Goal: Task Accomplishment & Management: Manage account settings

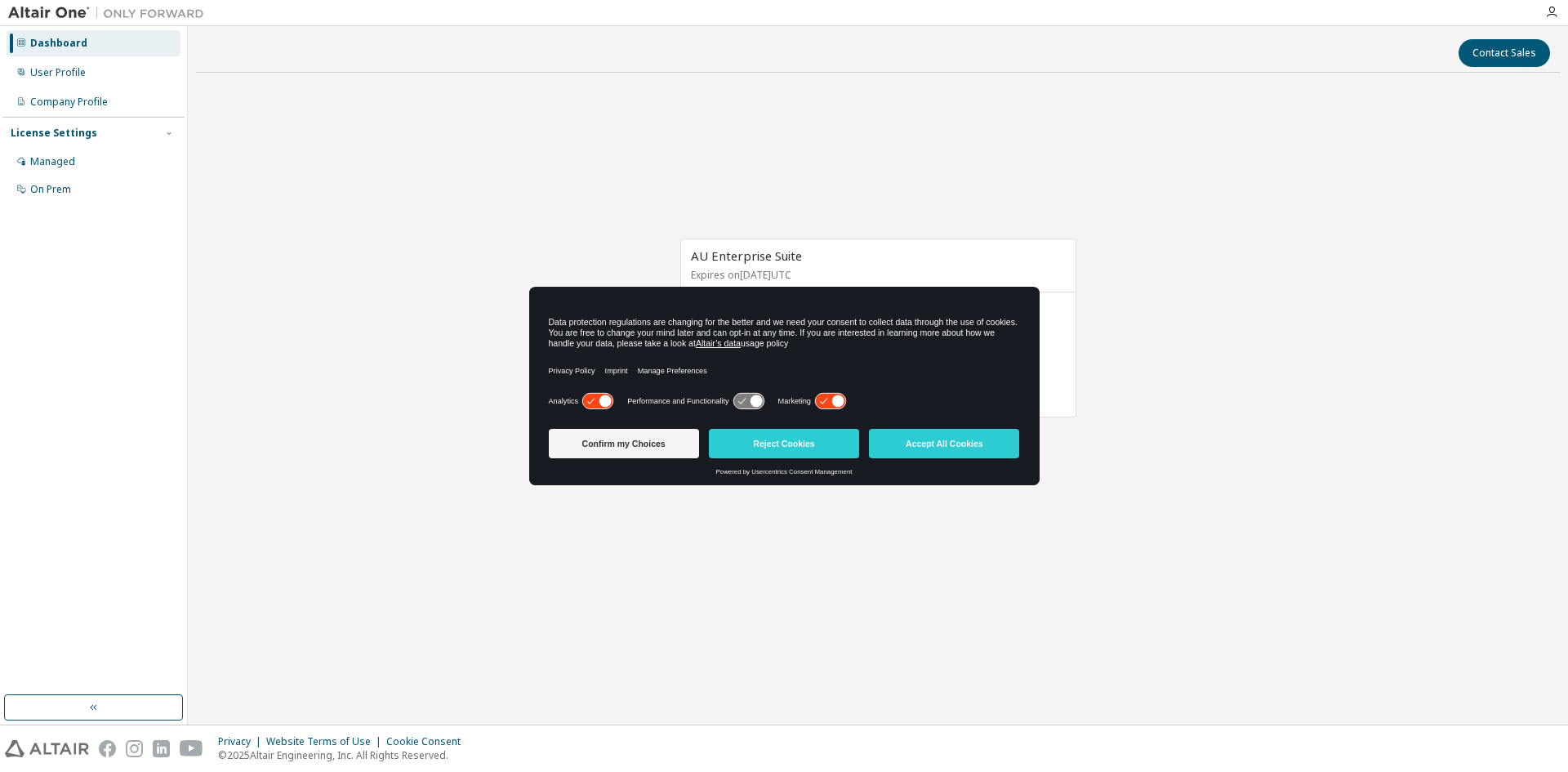
click at [841, 399] on icon at bounding box center [838, 401] width 12 height 12
click at [629, 440] on button "Confirm my Choices" at bounding box center [623, 443] width 150 height 29
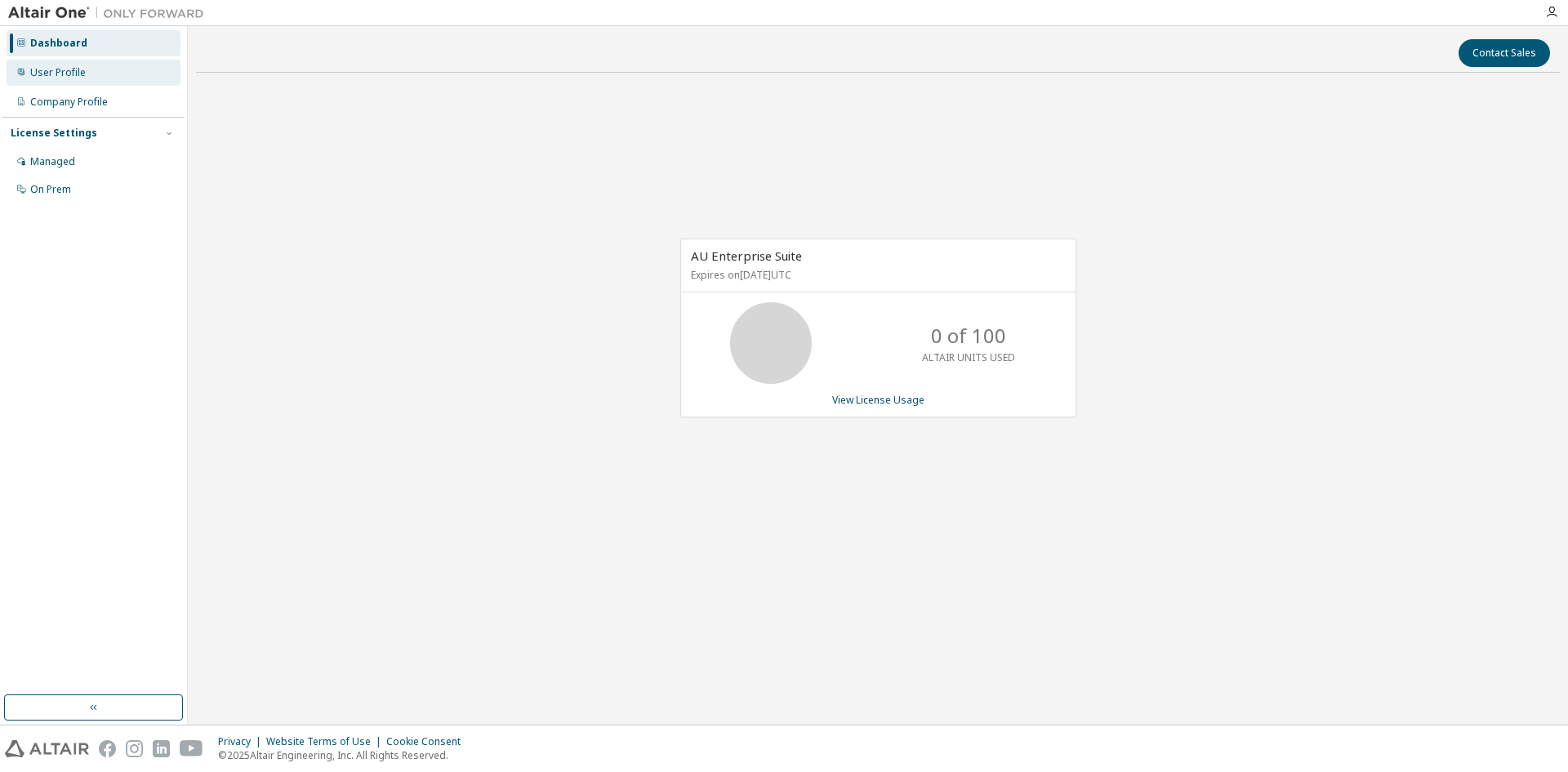
click at [111, 68] on div "User Profile" at bounding box center [93, 73] width 174 height 26
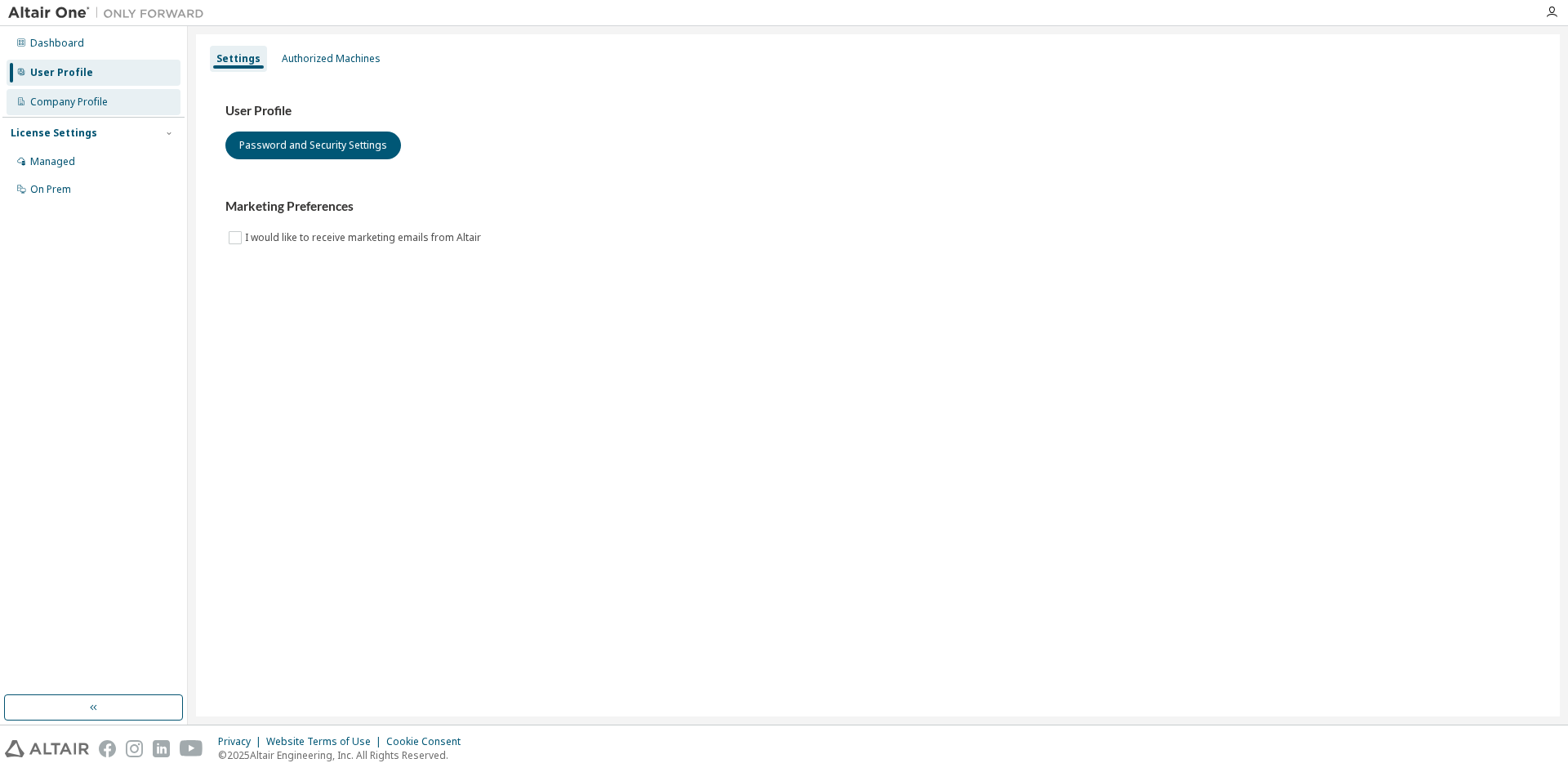
click at [85, 100] on div "Company Profile" at bounding box center [69, 101] width 78 height 13
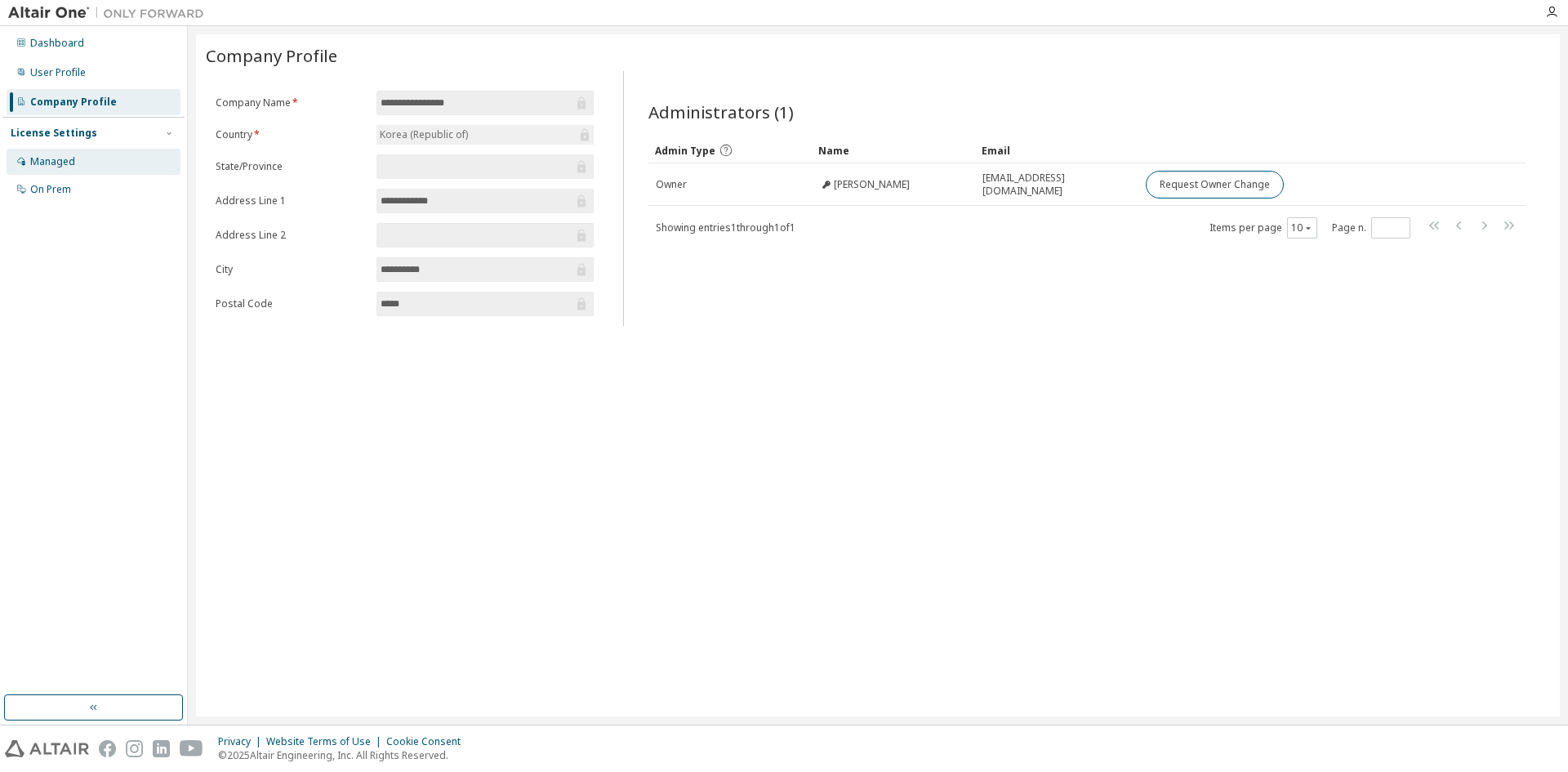
click at [72, 153] on div "Managed" at bounding box center [93, 162] width 174 height 26
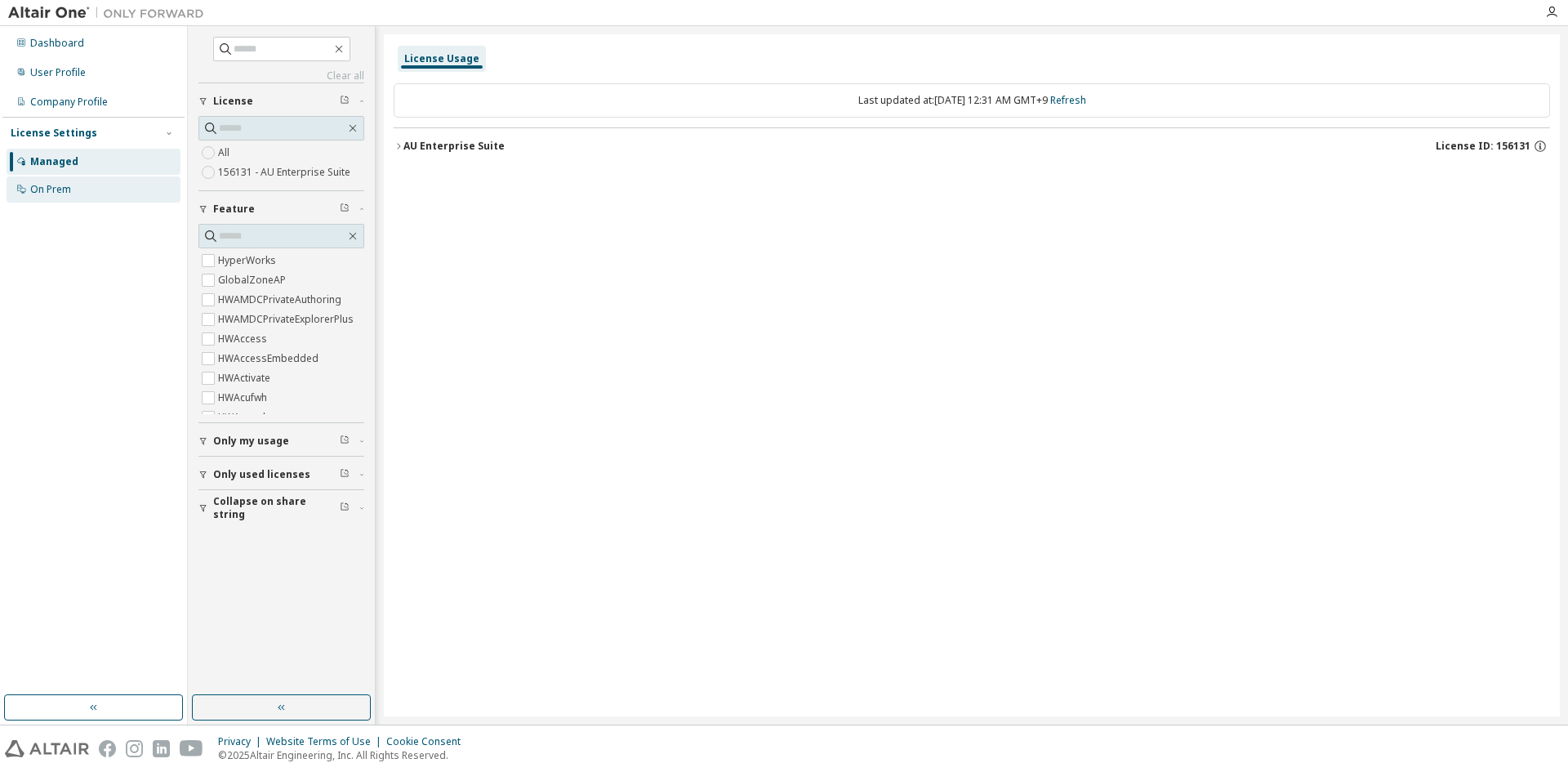
click at [71, 194] on div "On Prem" at bounding box center [93, 189] width 174 height 26
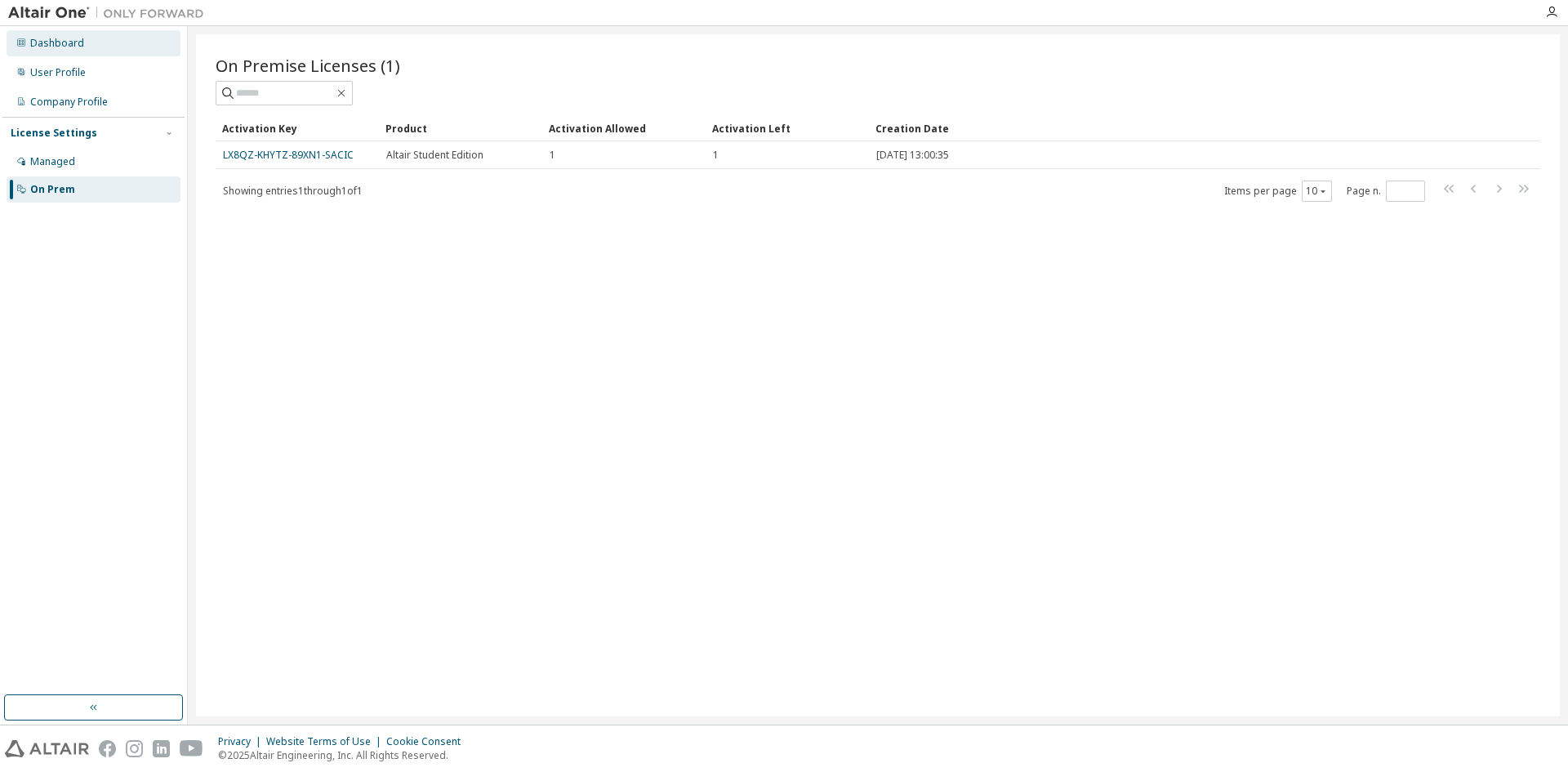
click at [100, 44] on div "Dashboard" at bounding box center [93, 43] width 174 height 26
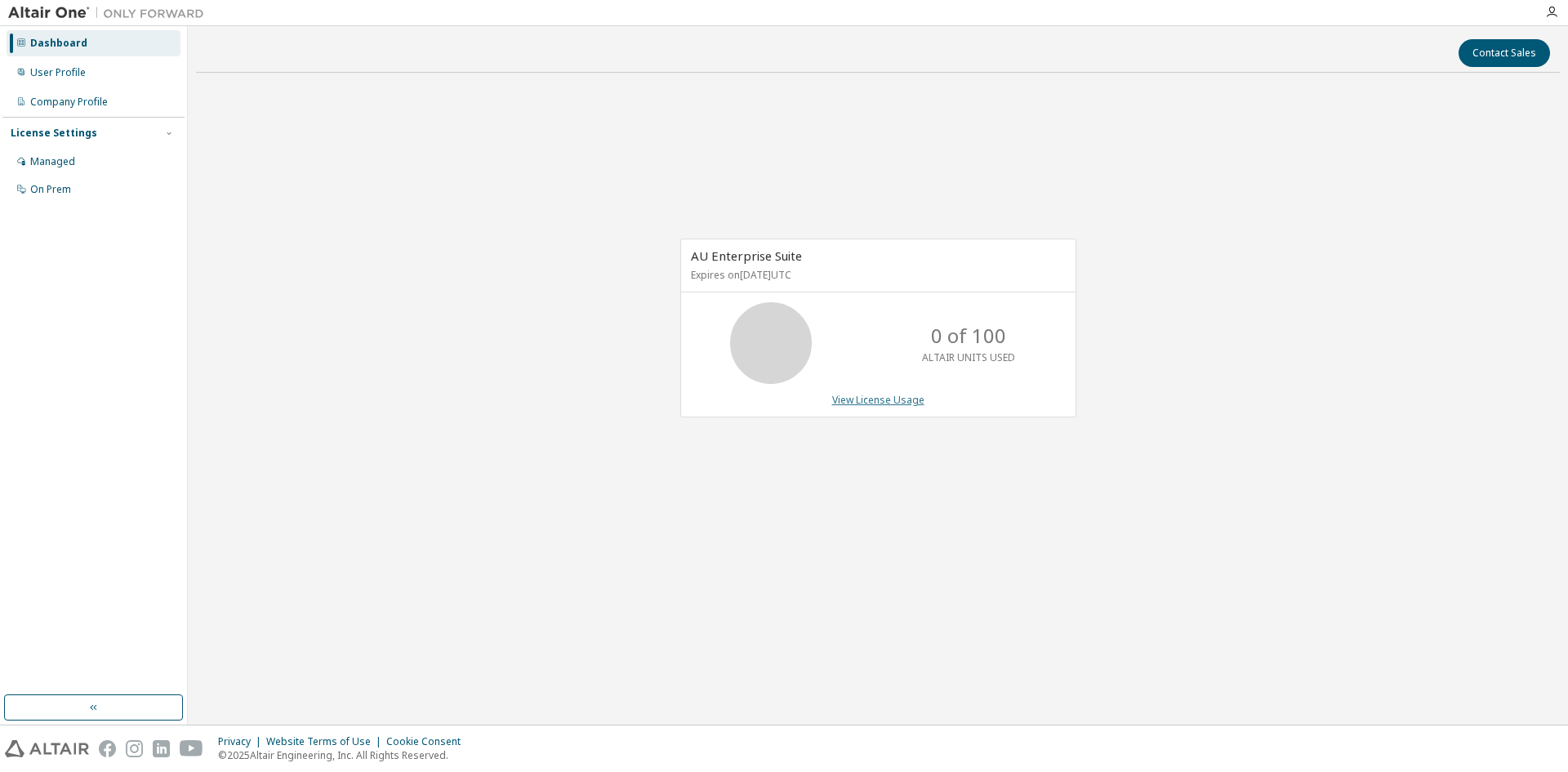
click at [890, 398] on link "View License Usage" at bounding box center [878, 399] width 92 height 14
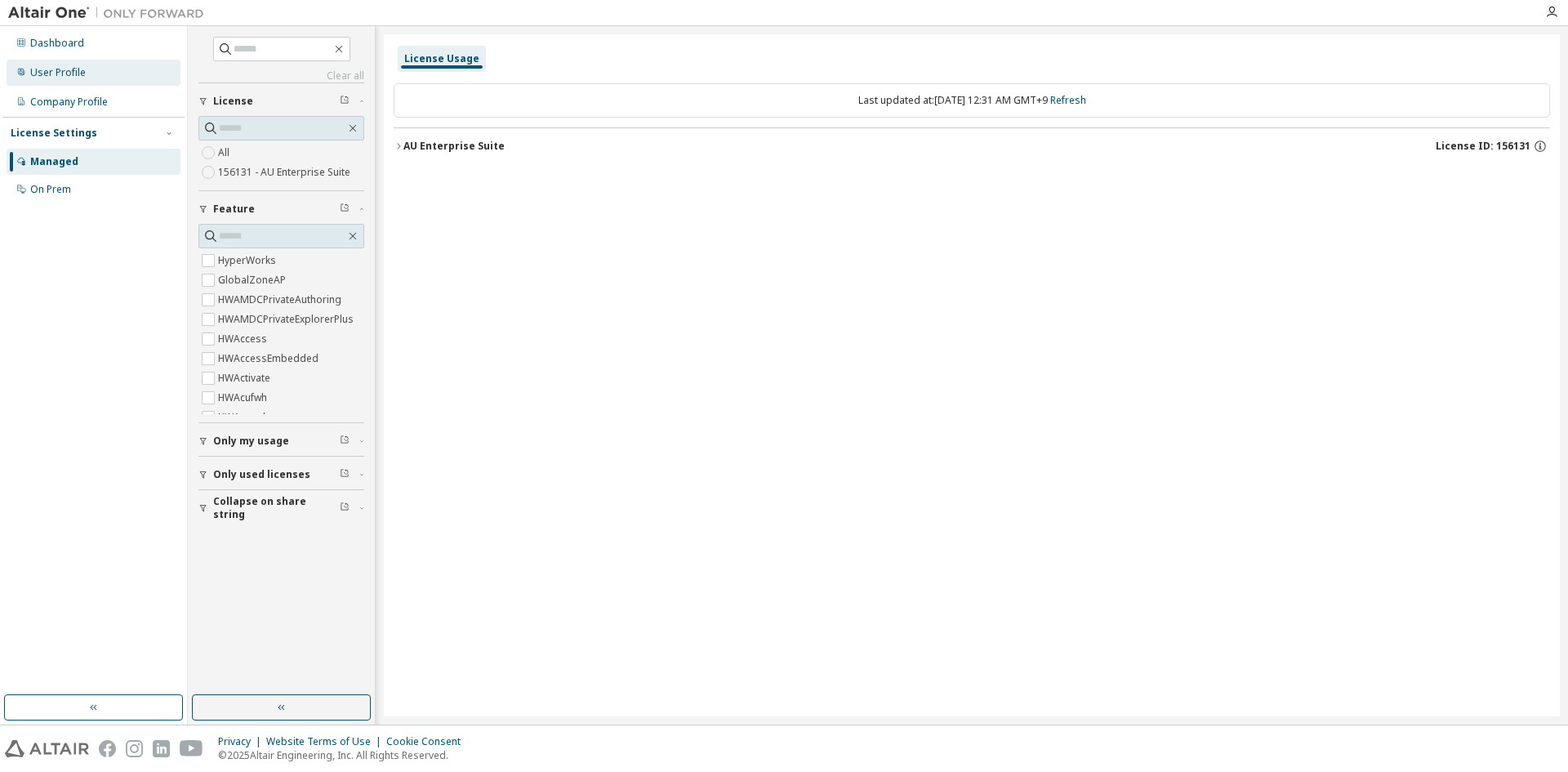
click at [90, 79] on div "User Profile" at bounding box center [93, 73] width 174 height 26
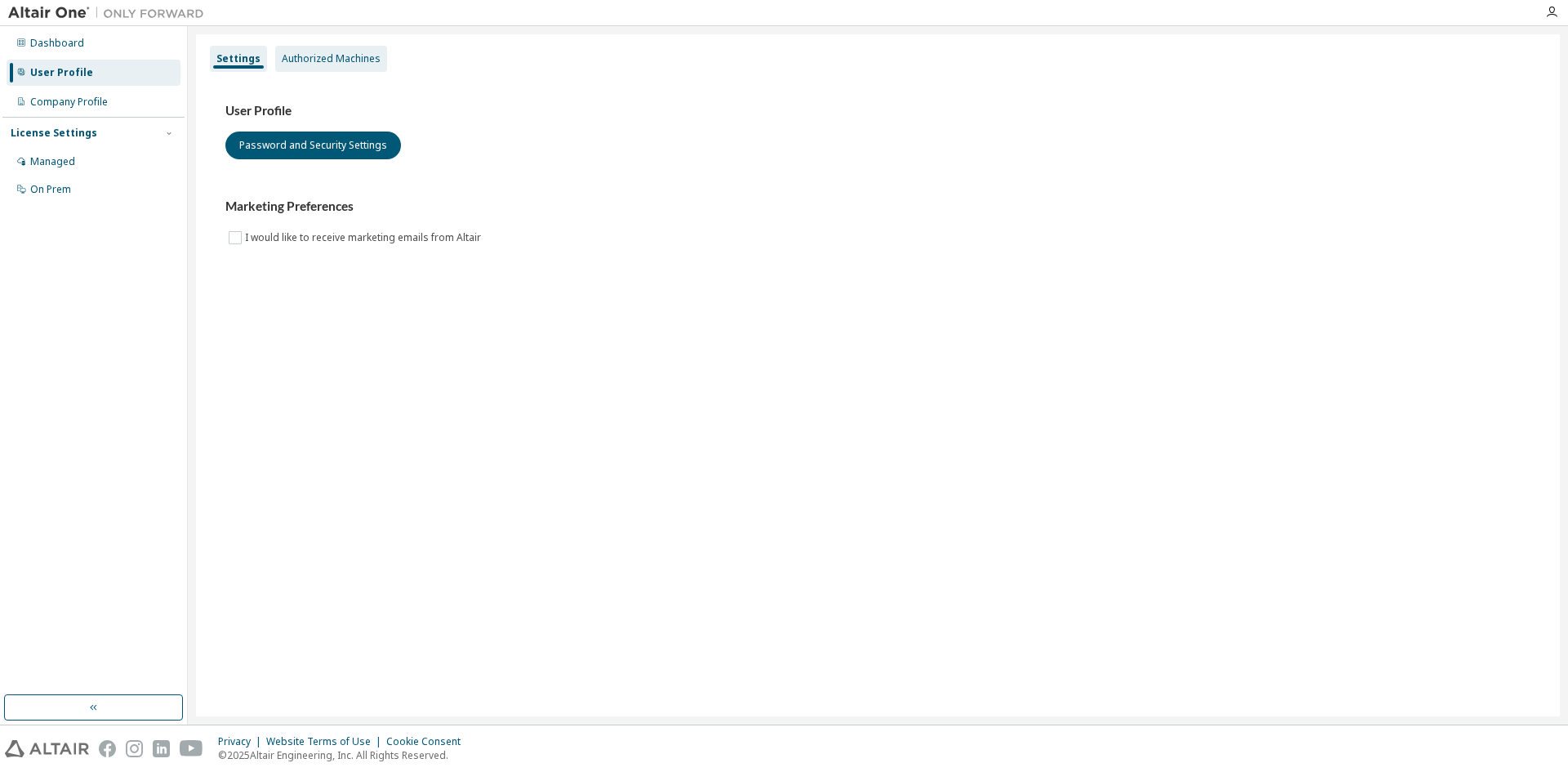
click at [342, 61] on div "Authorized Machines" at bounding box center [331, 58] width 99 height 13
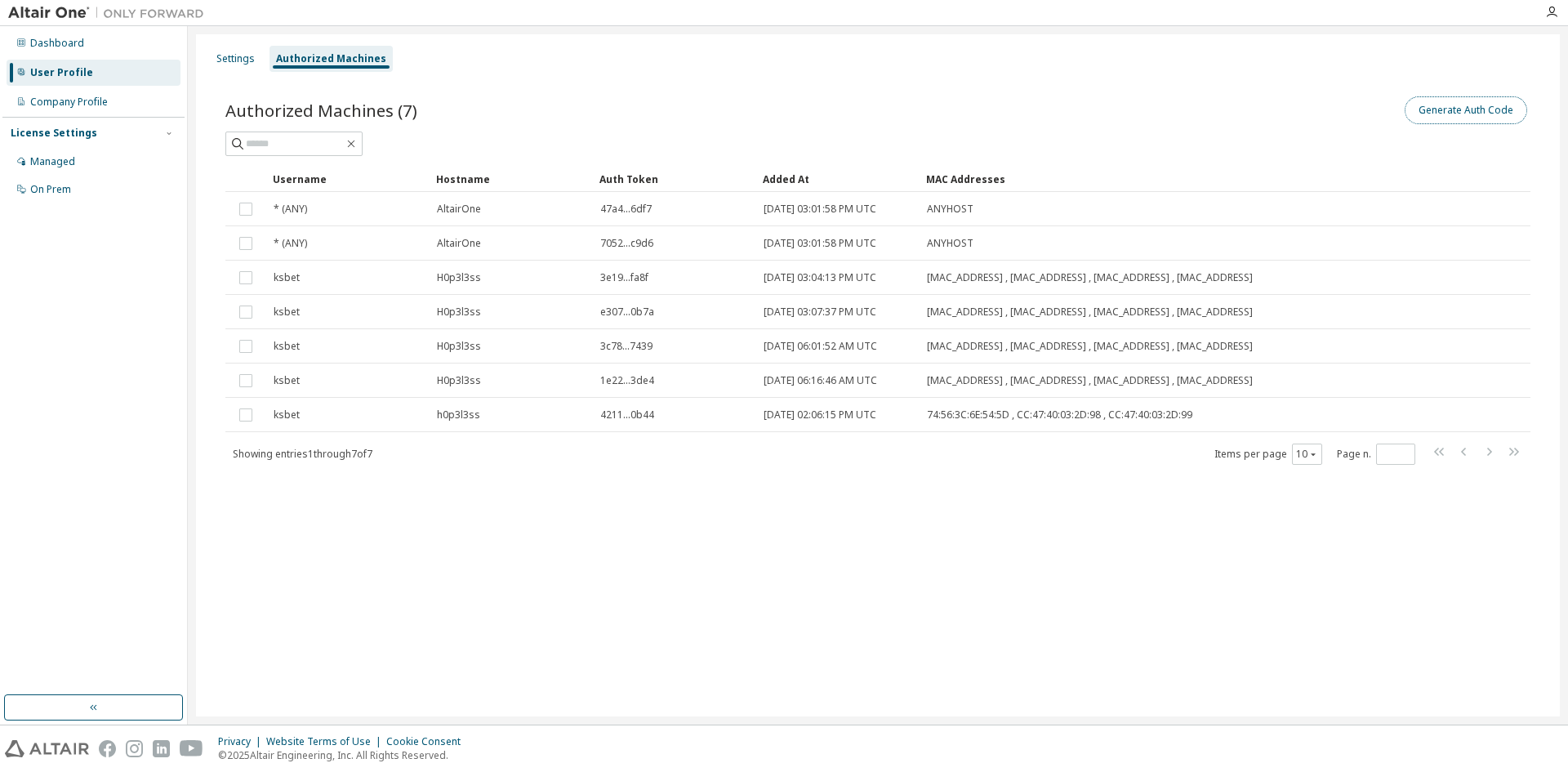
click at [1450, 110] on button "Generate Auth Code" at bounding box center [1466, 110] width 123 height 27
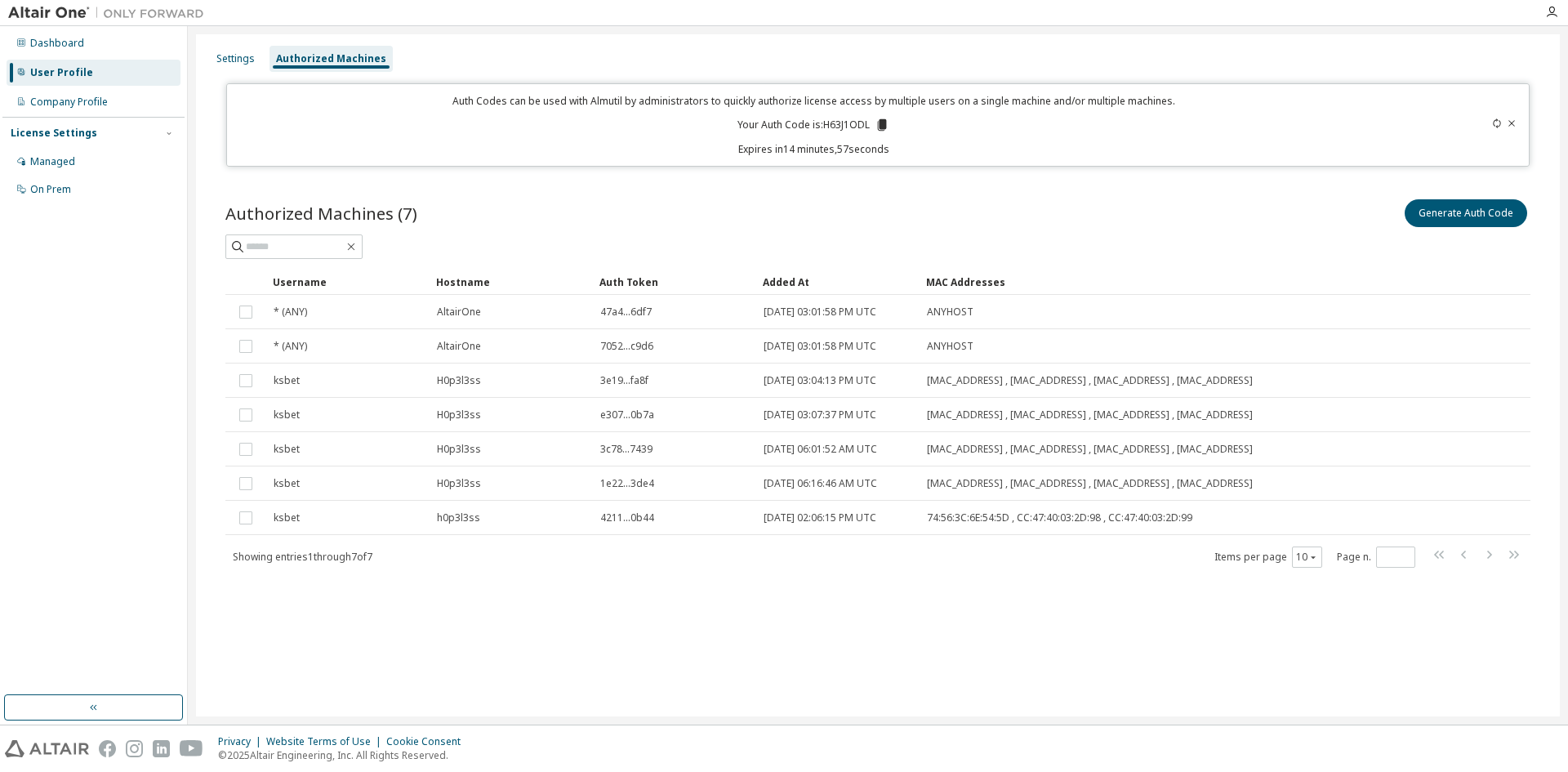
click at [882, 125] on icon at bounding box center [882, 126] width 9 height 12
click at [759, 182] on div "Authorized Machines (7) Generate Auth Code Clear Load Save Save As Field Operat…" at bounding box center [878, 393] width 1344 height 435
click at [246, 57] on div "Settings" at bounding box center [235, 58] width 38 height 13
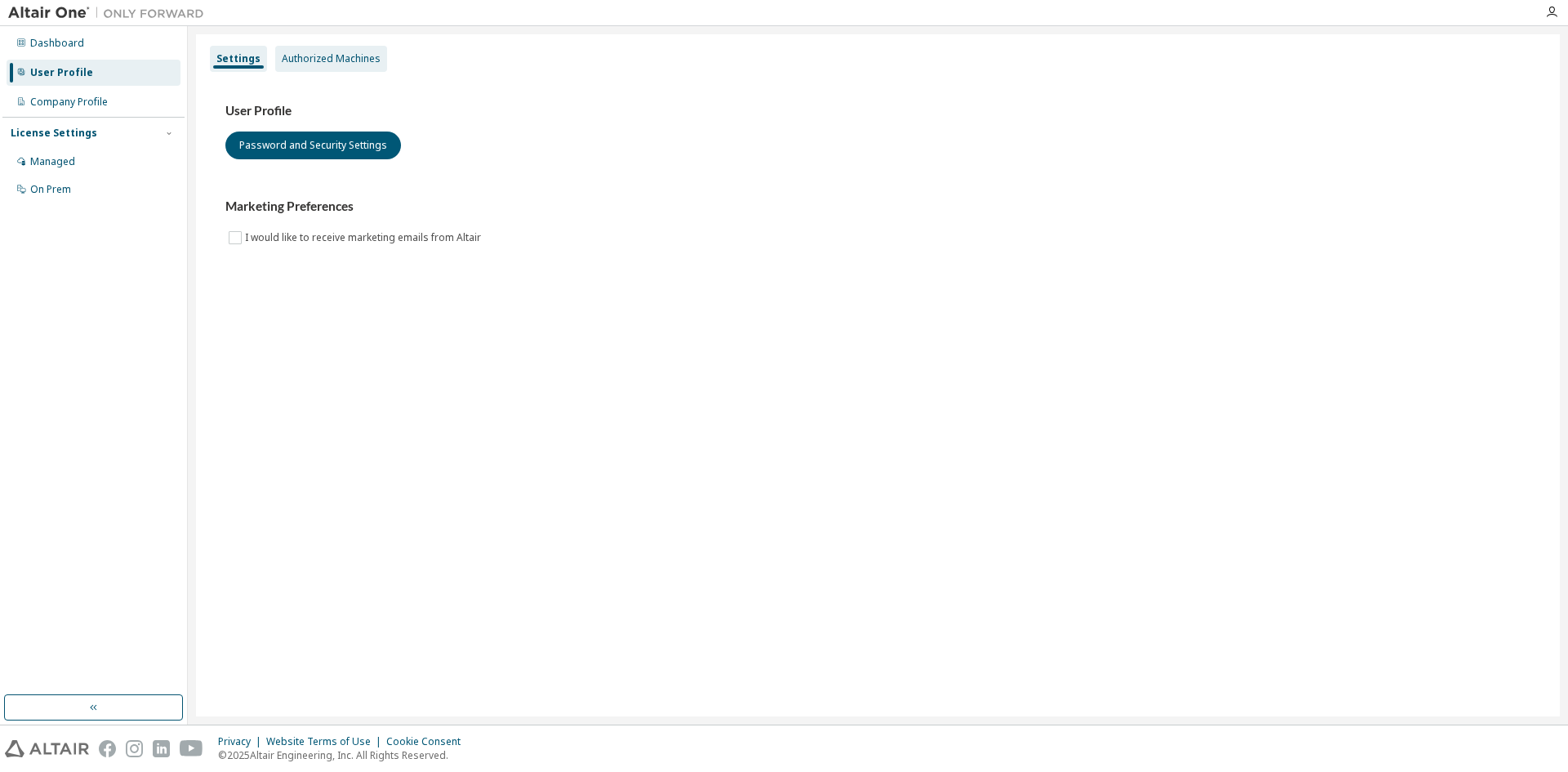
click at [301, 53] on div "Authorized Machines" at bounding box center [331, 58] width 99 height 13
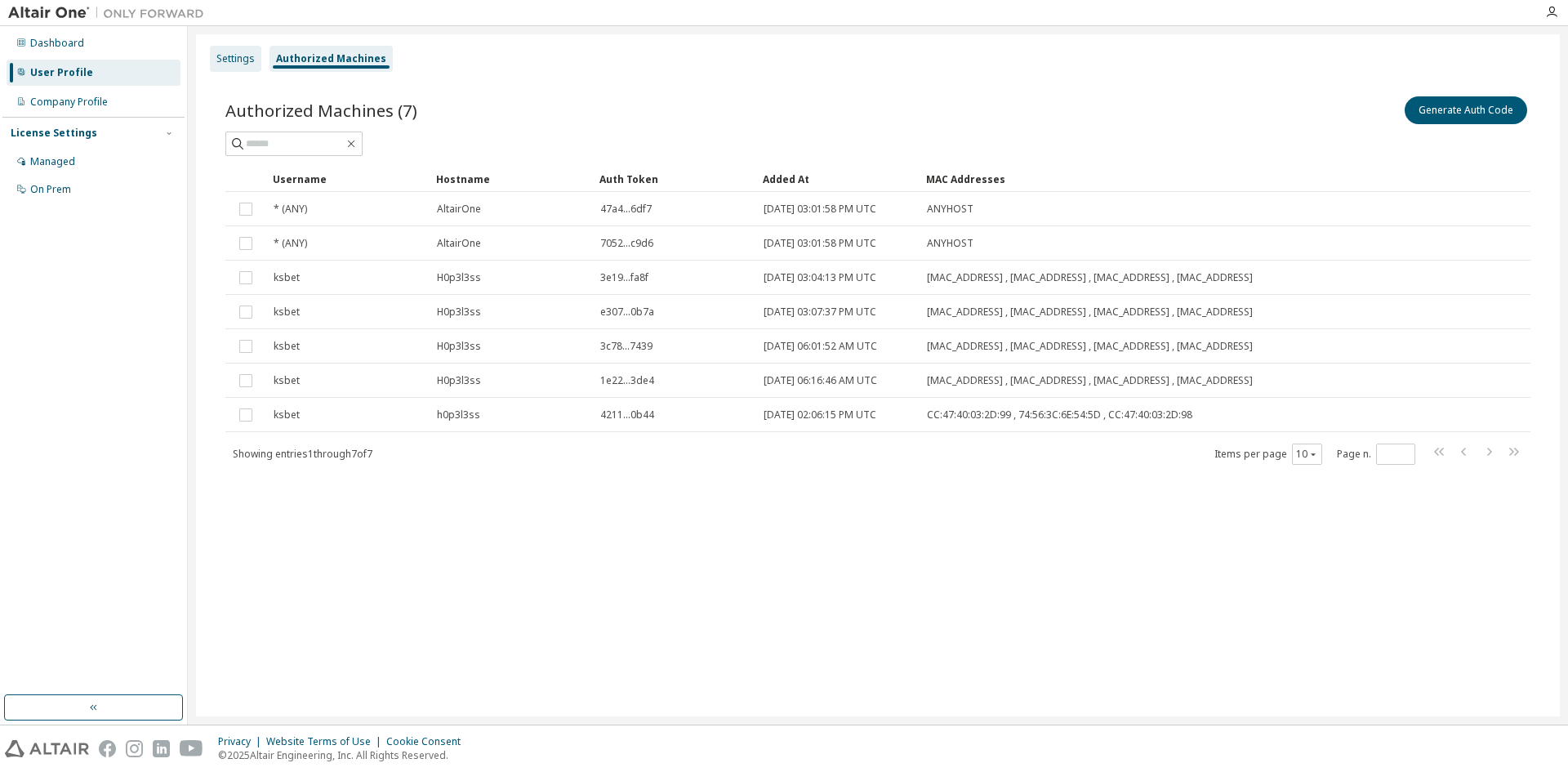
click at [241, 56] on div "Settings" at bounding box center [235, 58] width 38 height 13
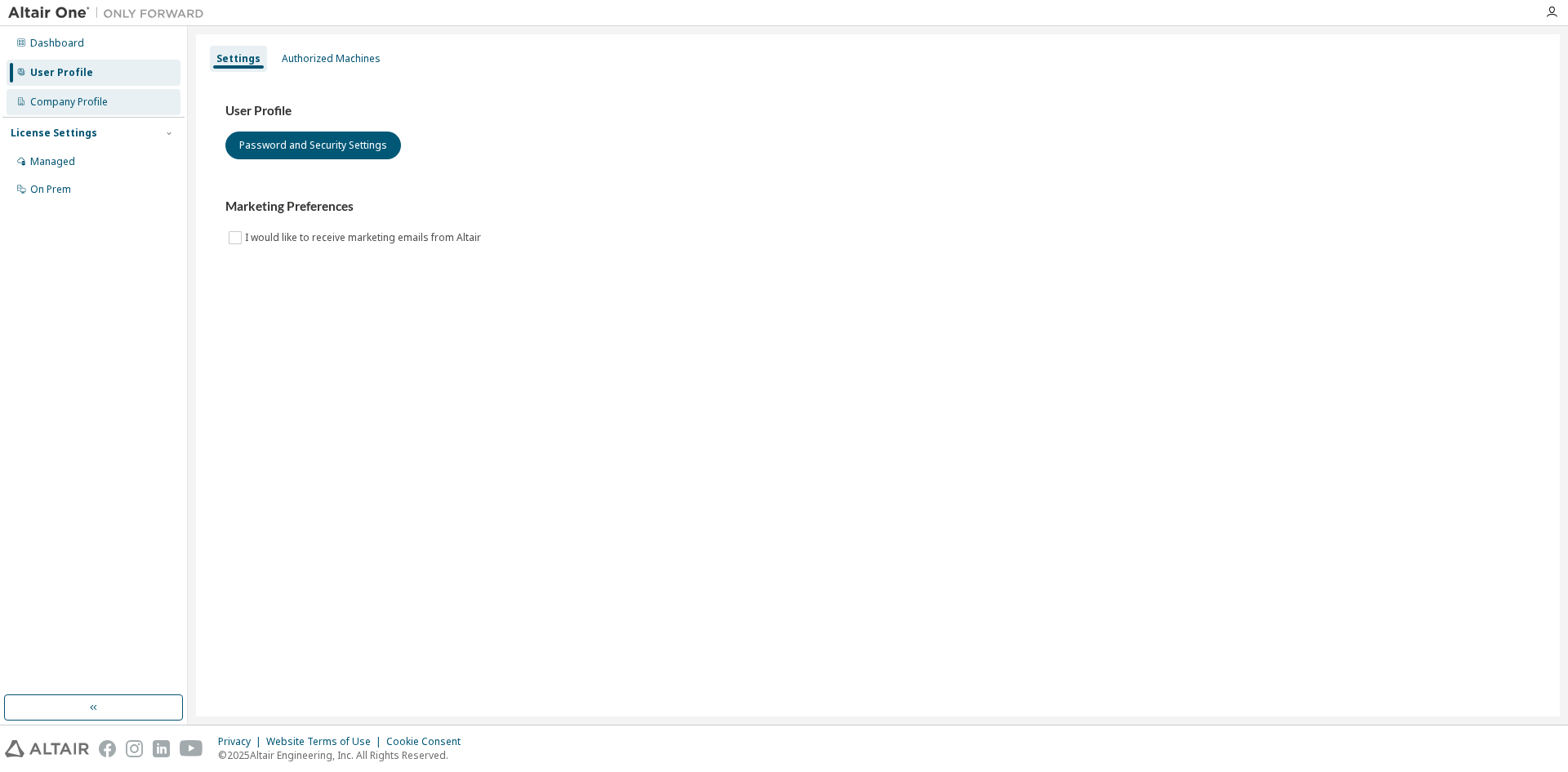
click at [91, 106] on div "Company Profile" at bounding box center [69, 101] width 78 height 13
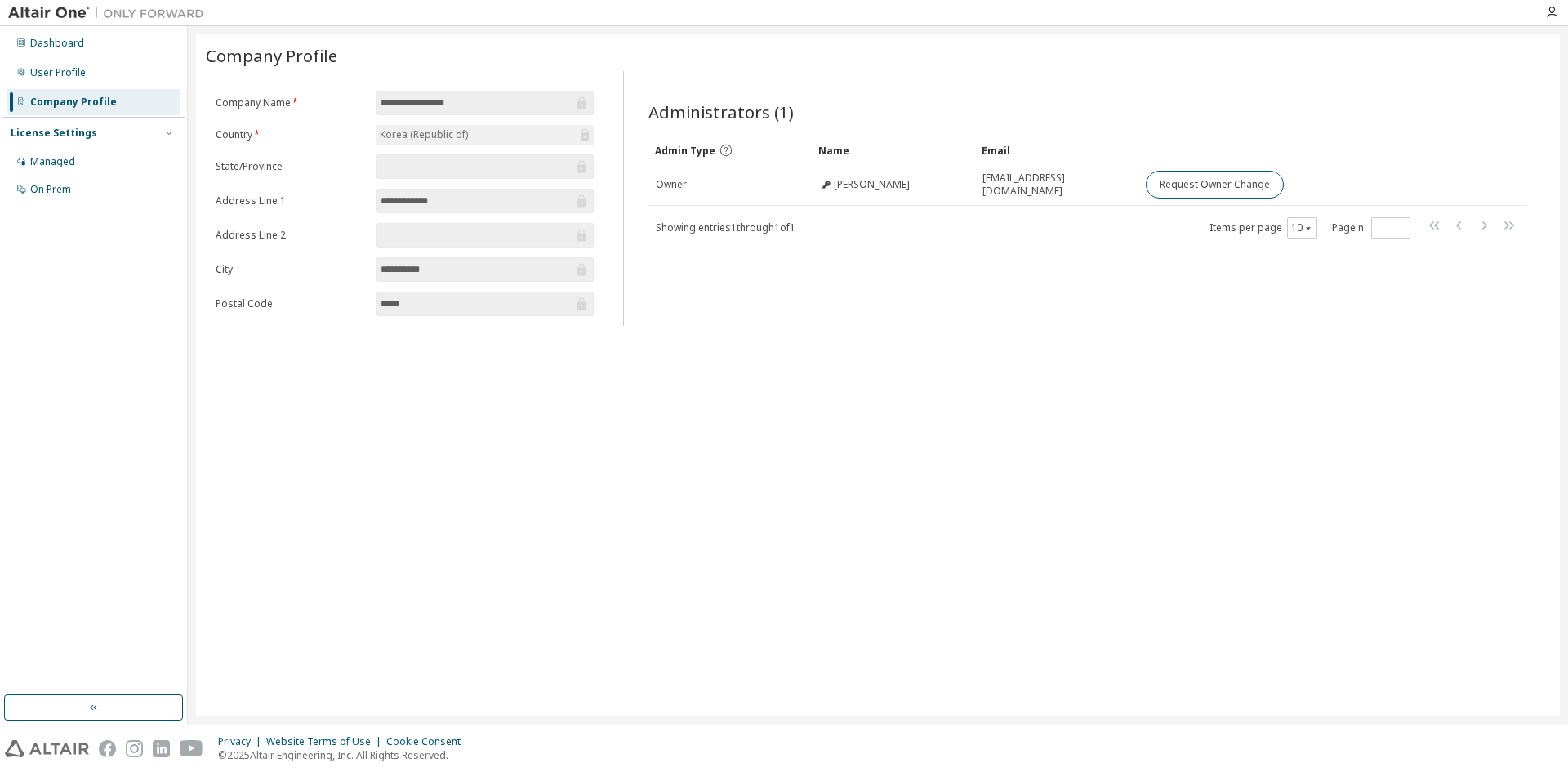
click at [126, 58] on div "Dashboard User Profile Company Profile License Settings Managed On Prem" at bounding box center [93, 116] width 183 height 176
click at [98, 71] on div "User Profile" at bounding box center [93, 73] width 174 height 26
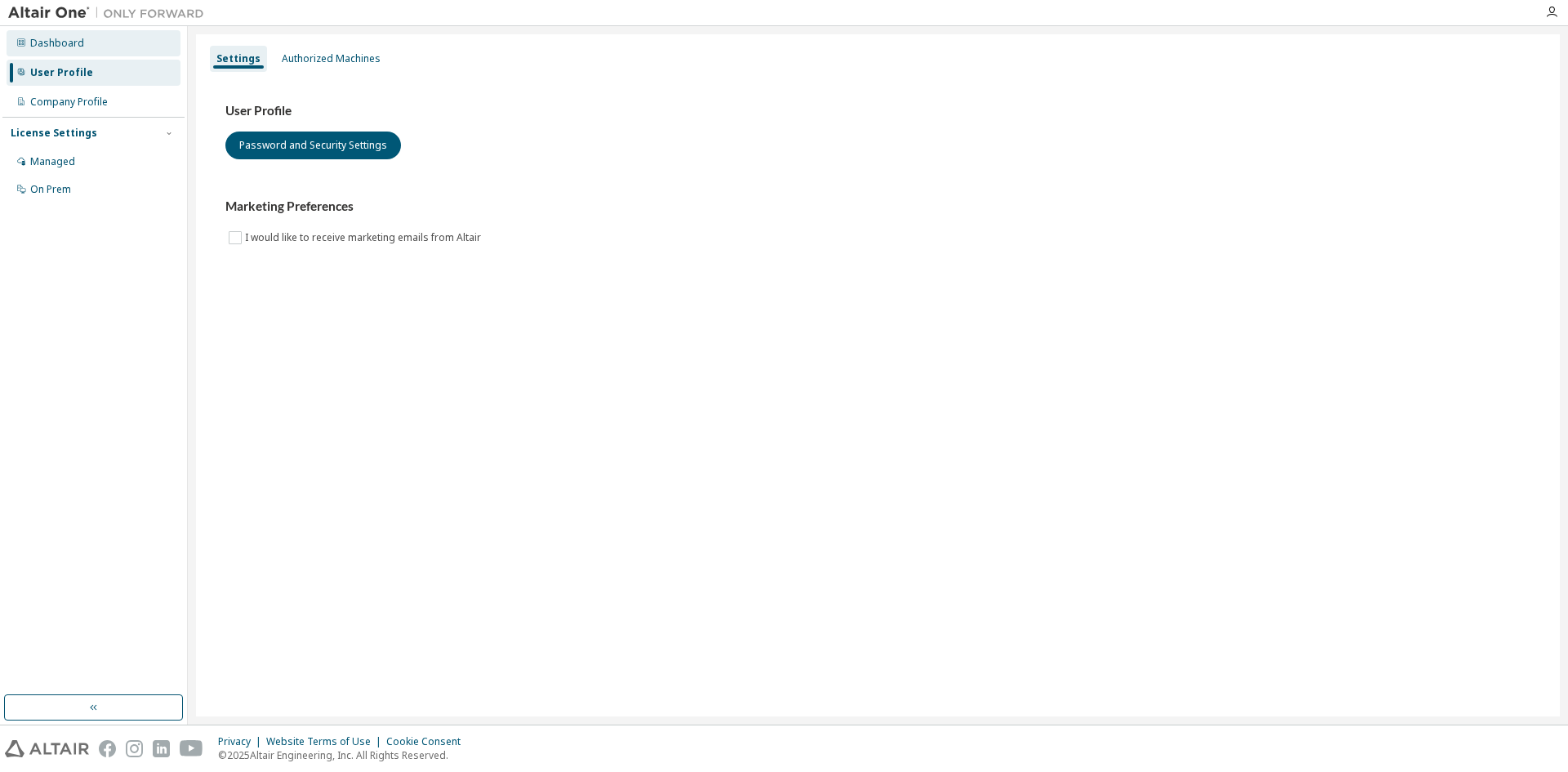
click at [97, 46] on div "Dashboard" at bounding box center [93, 43] width 174 height 26
